Goal: Find specific page/section: Find specific page/section

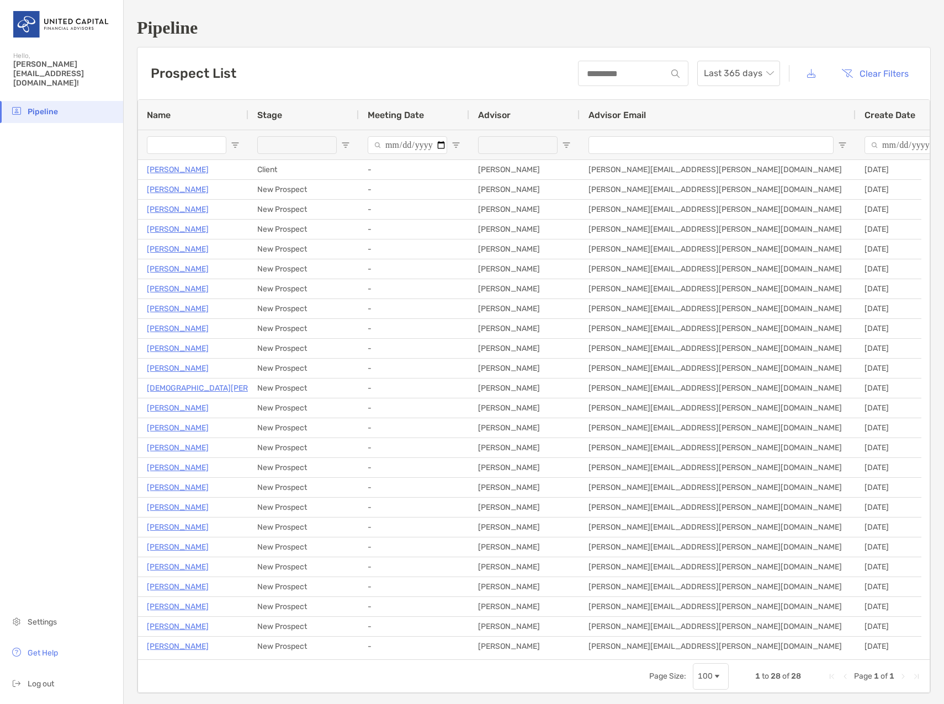
click at [200, 142] on input "Name Filter Input" at bounding box center [186, 145] width 79 height 18
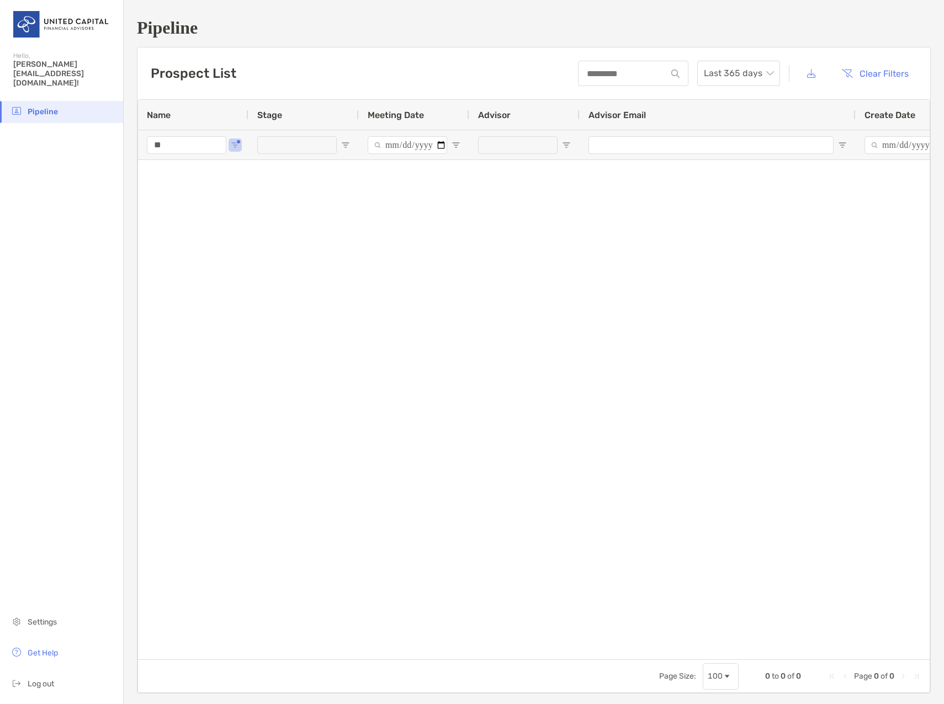
type input "*"
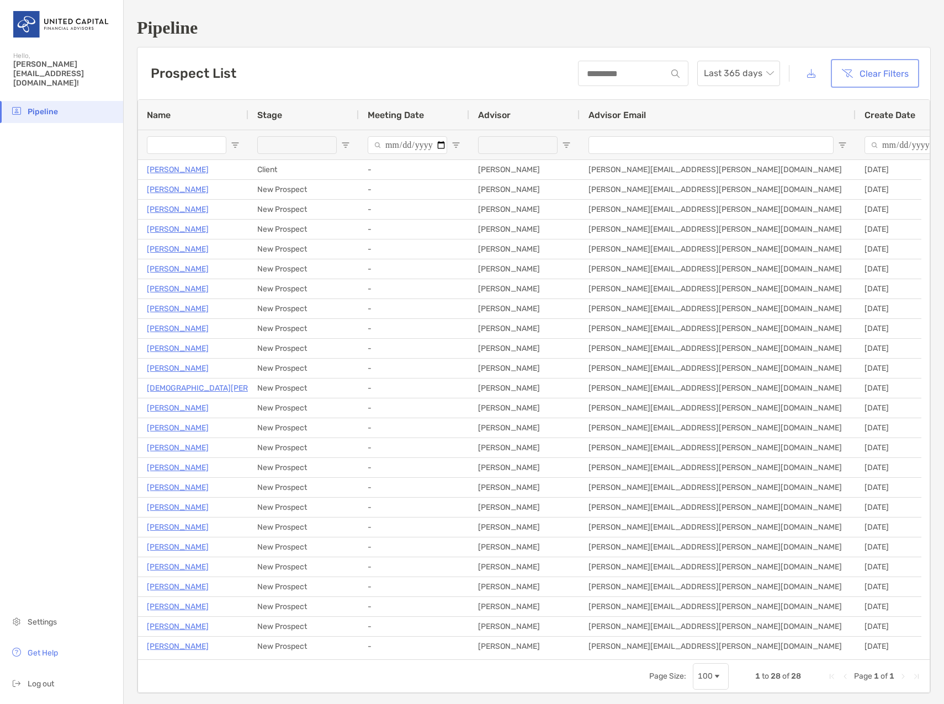
click at [846, 62] on button "Clear Filters" at bounding box center [875, 73] width 84 height 24
click at [39, 107] on span "Pipeline" at bounding box center [43, 111] width 30 height 9
click at [38, 28] on img at bounding box center [61, 24] width 97 height 40
click at [33, 23] on img at bounding box center [61, 24] width 97 height 40
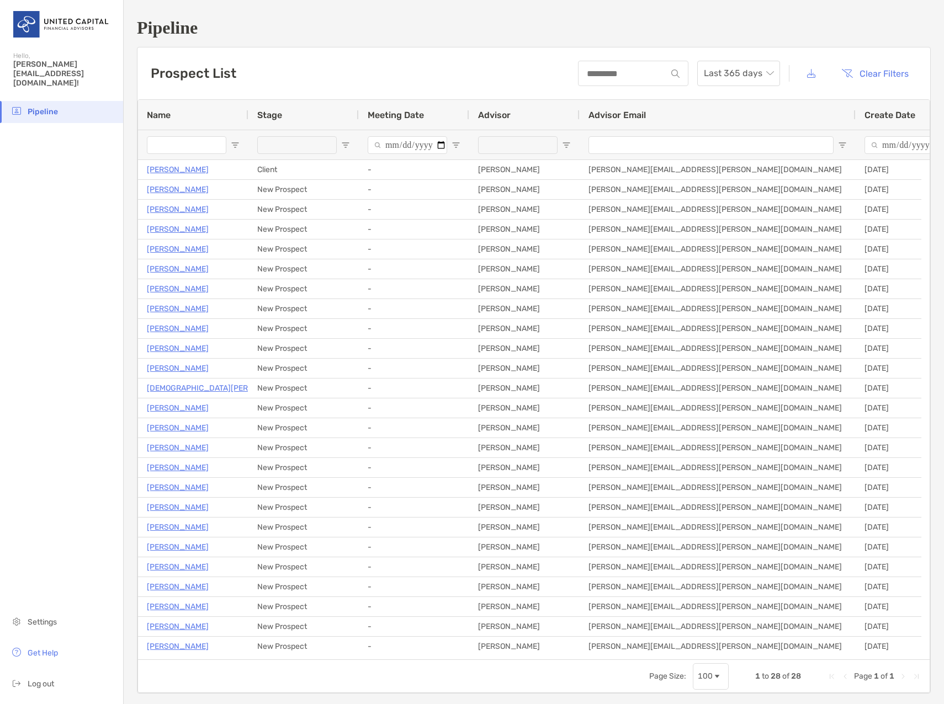
click at [33, 23] on img at bounding box center [61, 24] width 97 height 40
click at [37, 67] on span "[PERSON_NAME][EMAIL_ADDRESS][DOMAIN_NAME]!" at bounding box center [64, 74] width 103 height 28
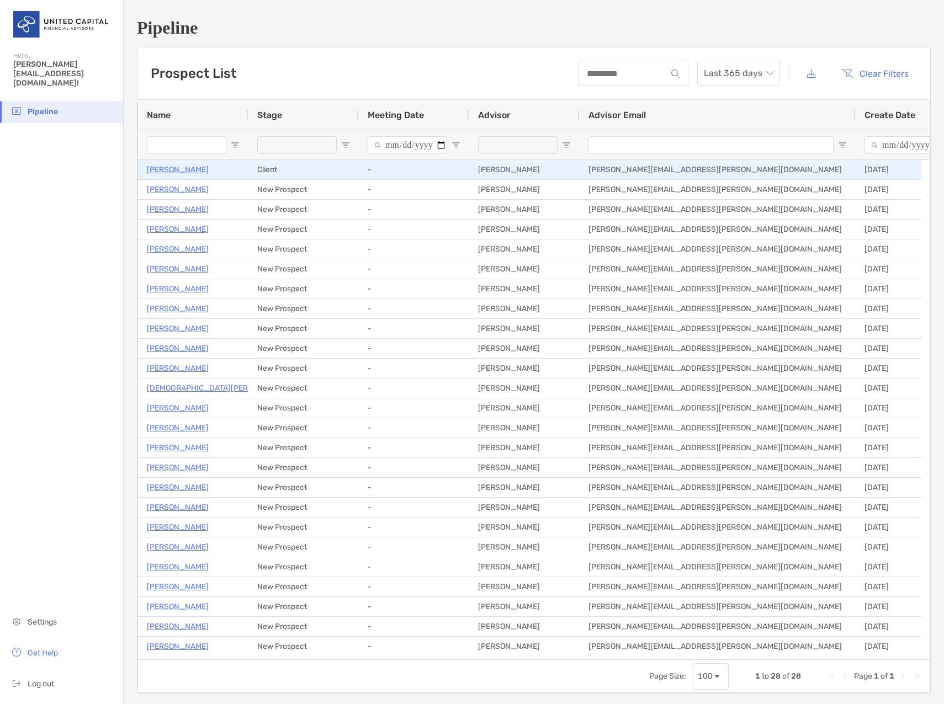
click at [185, 172] on p "[PERSON_NAME]" at bounding box center [178, 170] width 62 height 14
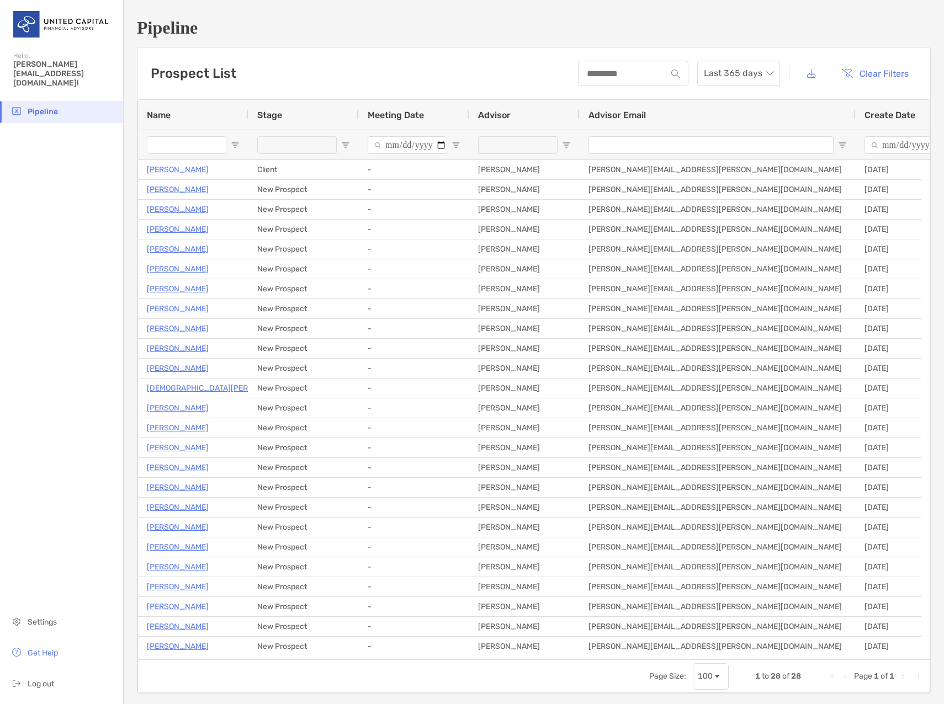
click at [203, 146] on input "Name Filter Input" at bounding box center [186, 145] width 79 height 18
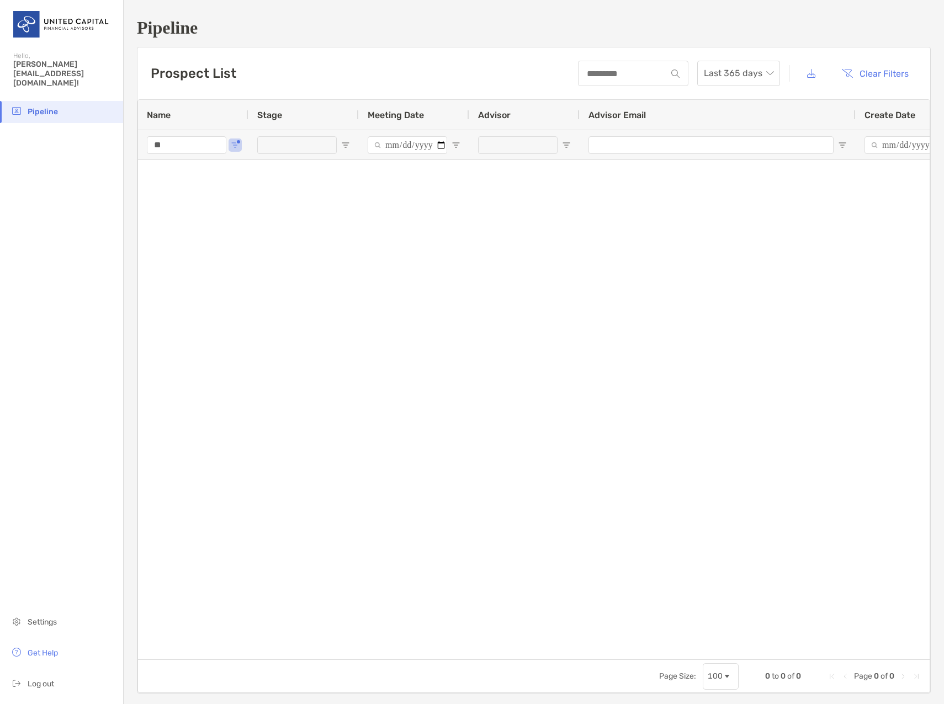
type input "*"
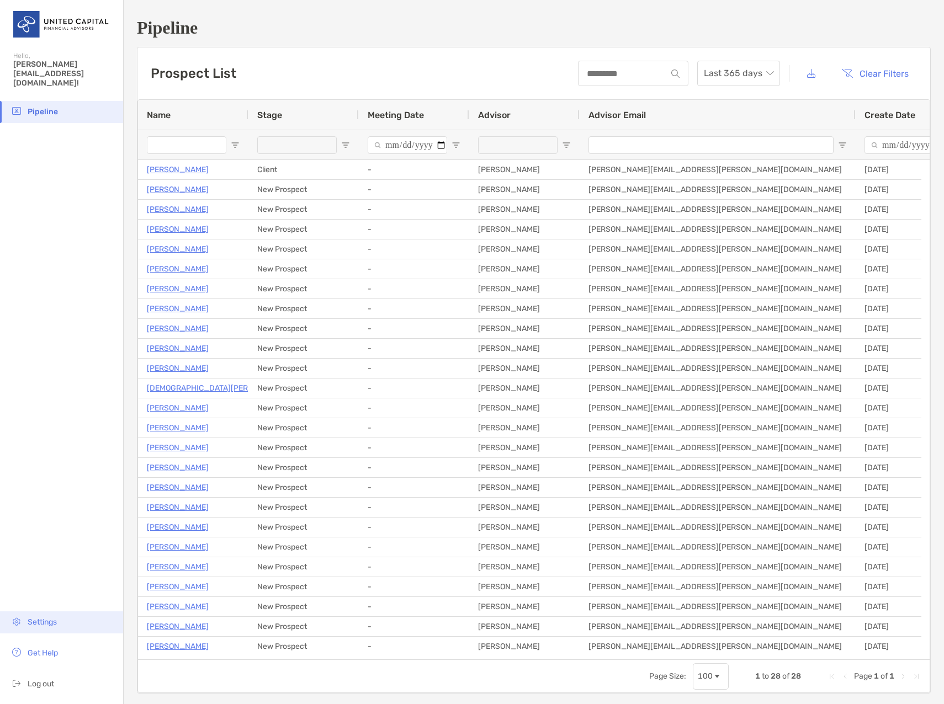
click at [59, 611] on li "Settings" at bounding box center [61, 622] width 123 height 22
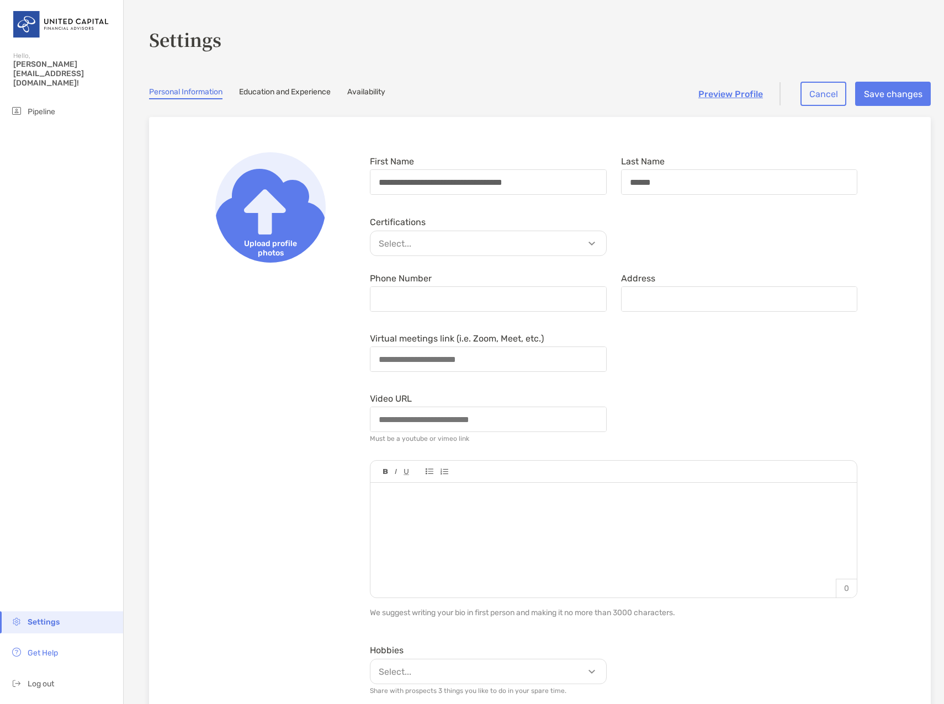
click at [583, 254] on div "Select..." at bounding box center [488, 243] width 237 height 25
click at [573, 248] on p "Select..." at bounding box center [491, 244] width 236 height 14
click at [809, 95] on button "Cancel" at bounding box center [823, 94] width 46 height 24
click at [801, 83] on button "Cancel" at bounding box center [823, 94] width 46 height 24
click at [31, 107] on span "Pipeline" at bounding box center [42, 111] width 28 height 9
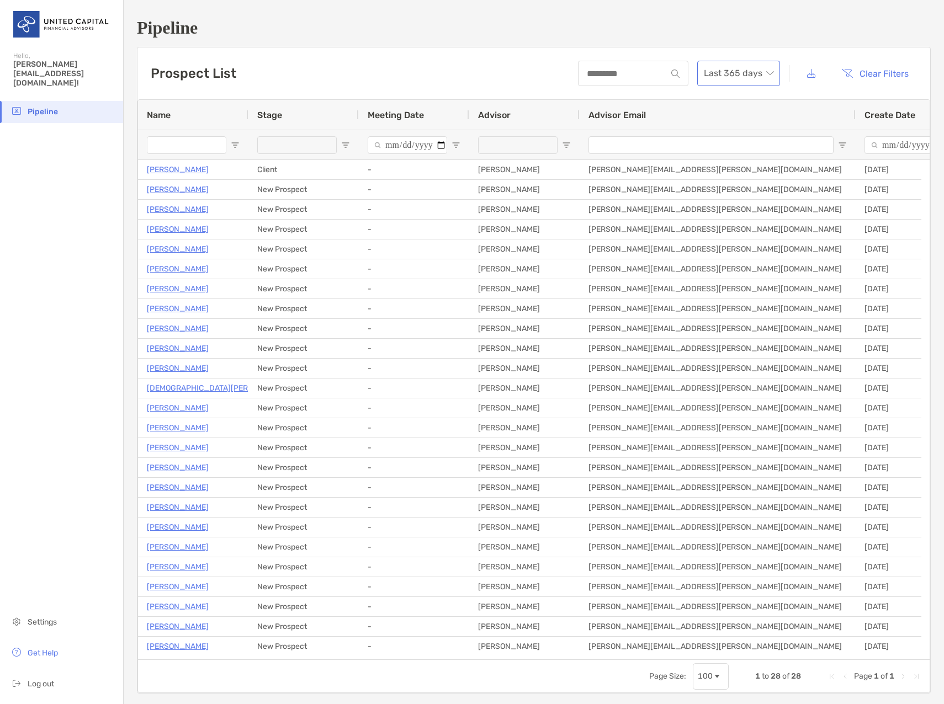
click at [711, 71] on span "Last 365 days" at bounding box center [738, 73] width 70 height 24
click at [705, 140] on div "2025" at bounding box center [729, 134] width 65 height 14
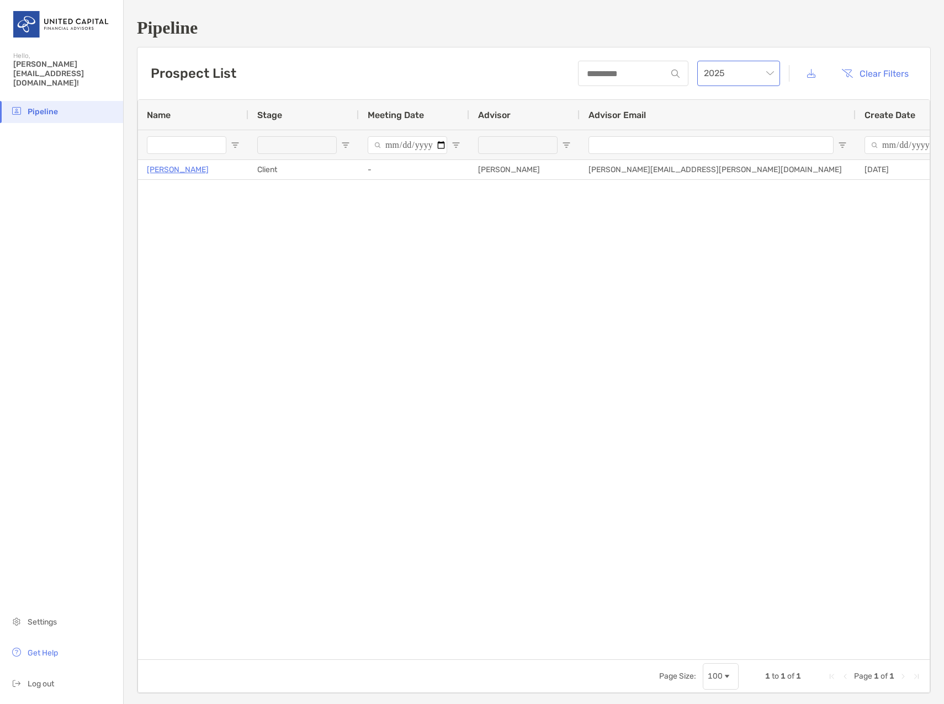
click at [710, 74] on span "2025" at bounding box center [738, 73] width 70 height 24
click at [731, 99] on div "Last 365 days" at bounding box center [729, 103] width 65 height 14
